Goal: Navigation & Orientation: Find specific page/section

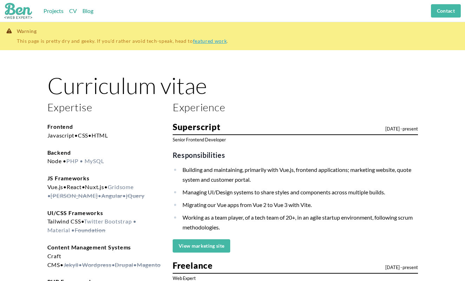
click at [67, 15] on ul "Projects CV Blog" at bounding box center [69, 11] width 50 height 9
click at [63, 14] on link "Projects" at bounding box center [54, 10] width 20 height 7
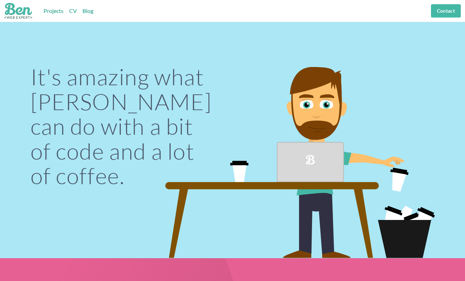
click at [95, 11] on header "Projects CV Blog Contact" at bounding box center [232, 11] width 465 height 22
click at [87, 11] on link "Blog" at bounding box center [87, 10] width 11 height 7
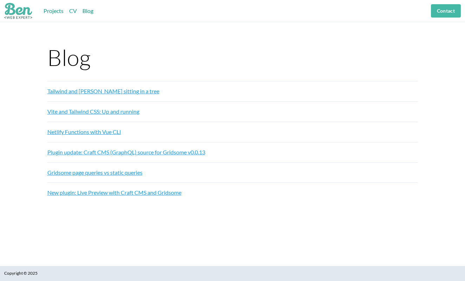
click at [22, 12] on img at bounding box center [18, 11] width 28 height 16
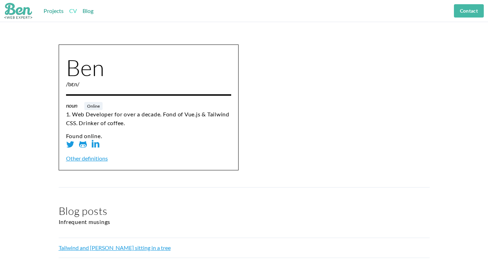
click at [74, 11] on link "CV" at bounding box center [73, 10] width 8 height 7
